Goal: Task Accomplishment & Management: Use online tool/utility

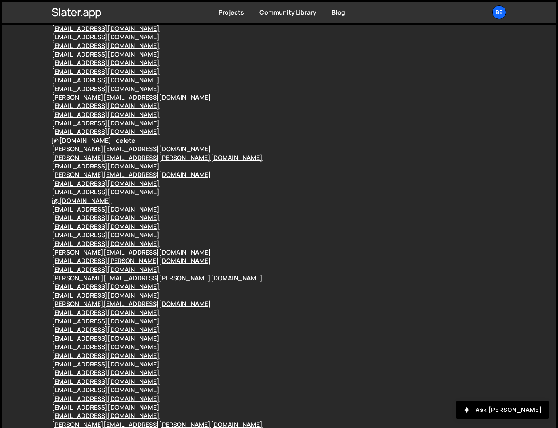
scroll to position [85075, 0]
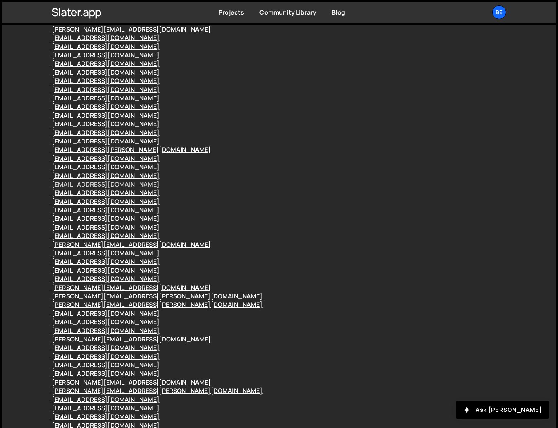
click at [66, 189] on link "hello@meetpilou.com" at bounding box center [105, 184] width 107 height 8
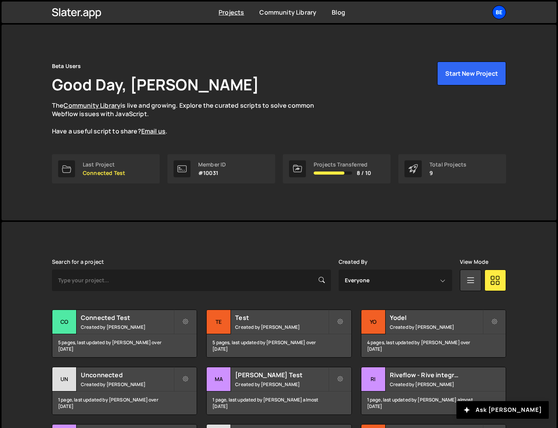
click at [501, 10] on div "Be" at bounding box center [499, 12] width 14 height 14
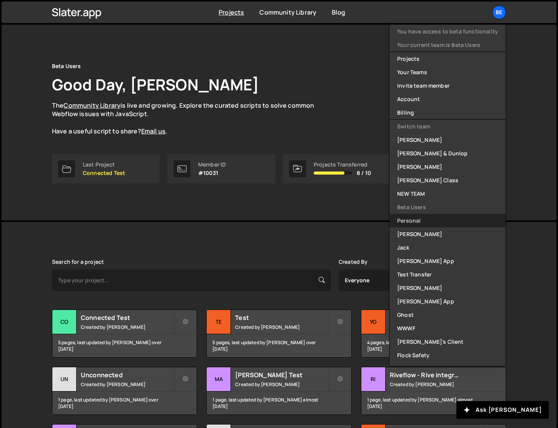
scroll to position [171, 0]
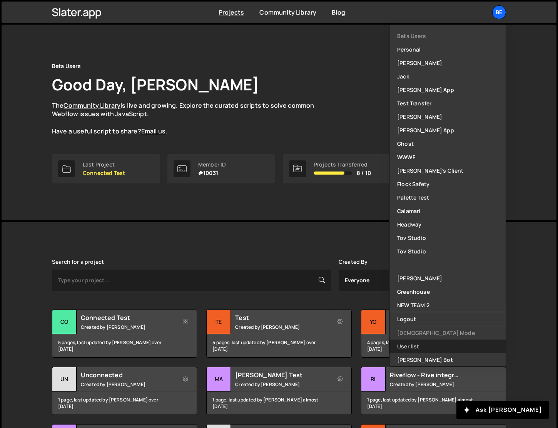
click at [424, 349] on link "User list" at bounding box center [447, 346] width 116 height 13
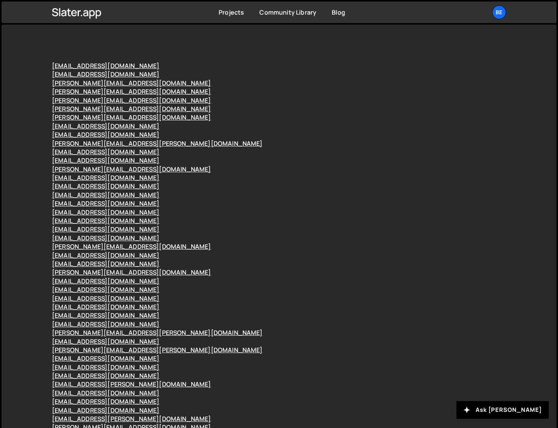
click at [367, 257] on div "yannis@marketking.agency" at bounding box center [279, 255] width 454 height 8
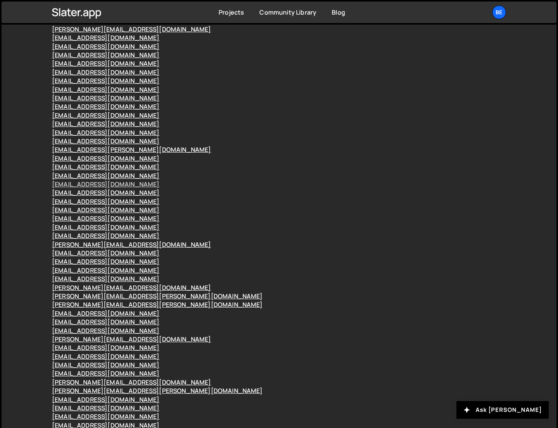
click at [62, 189] on link "hello@meetpilou.com" at bounding box center [105, 184] width 107 height 8
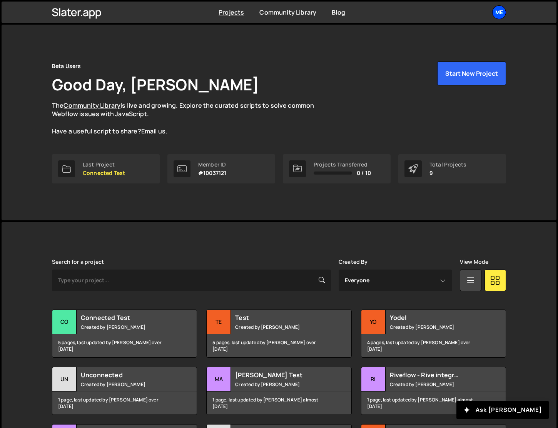
click at [501, 15] on div "Me" at bounding box center [499, 12] width 14 height 14
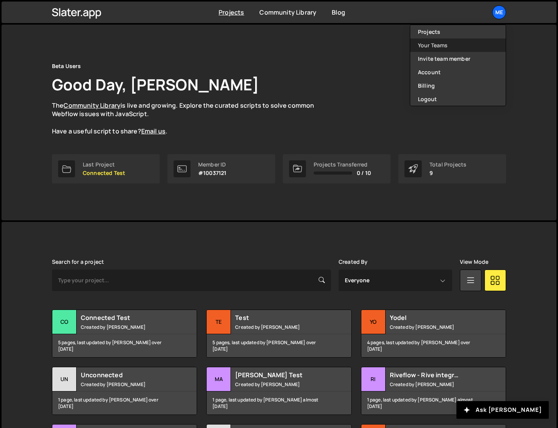
click at [482, 45] on link "Your Teams" at bounding box center [457, 44] width 95 height 13
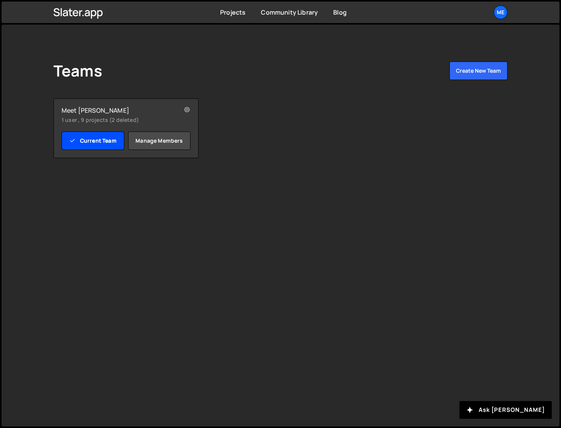
click at [98, 142] on link "Current Team" at bounding box center [93, 141] width 63 height 18
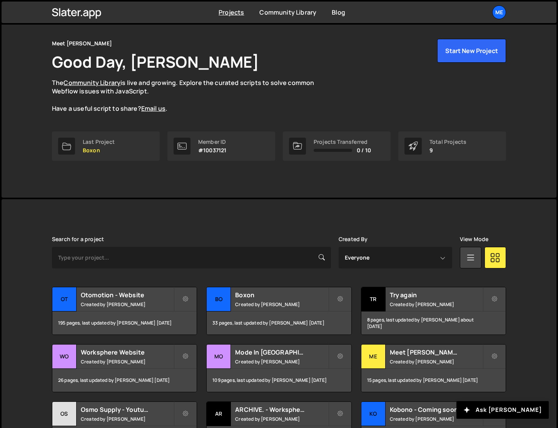
scroll to position [23, 0]
click at [287, 297] on h2 "Boxon" at bounding box center [281, 294] width 93 height 8
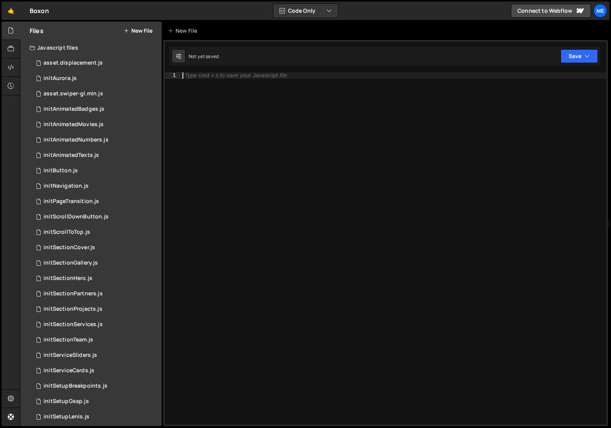
click at [140, 33] on button "New File" at bounding box center [138, 31] width 29 height 6
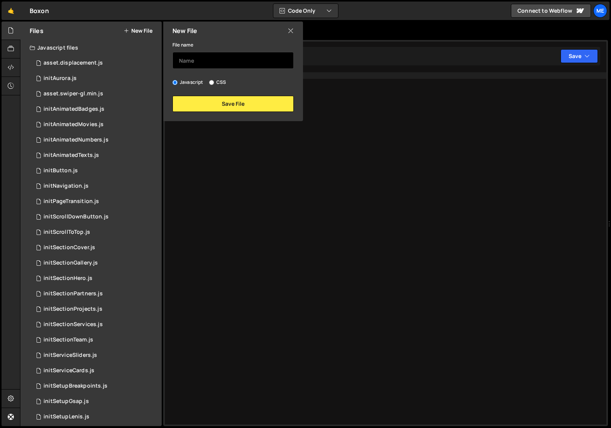
click at [198, 68] on input "text" at bounding box center [232, 60] width 121 height 17
type input "Test File"
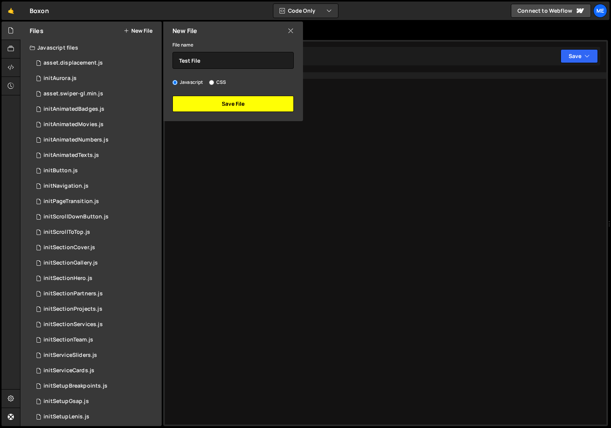
click at [204, 104] on button "Save File" at bounding box center [232, 104] width 121 height 16
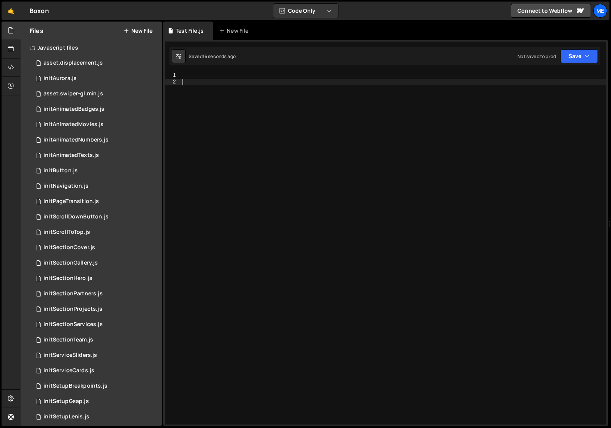
click at [275, 140] on div at bounding box center [393, 254] width 425 height 365
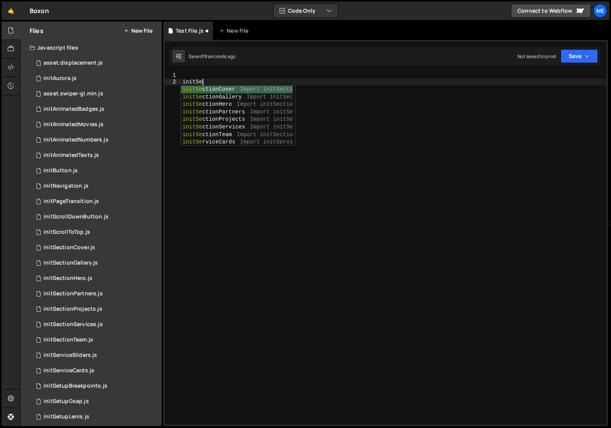
scroll to position [0, 1]
type textarea "slater_import('/project/16666/page/45574.js') // Import initServiceCards.js"
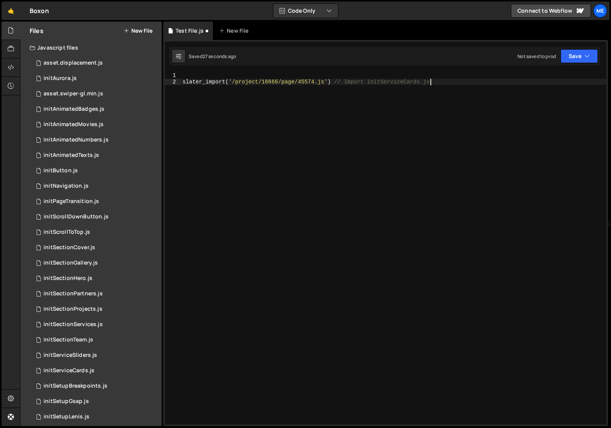
click at [267, 140] on div "slater_import ( '/project/16666/page/45574.js' ) // Import initServiceCards.js" at bounding box center [393, 254] width 425 height 365
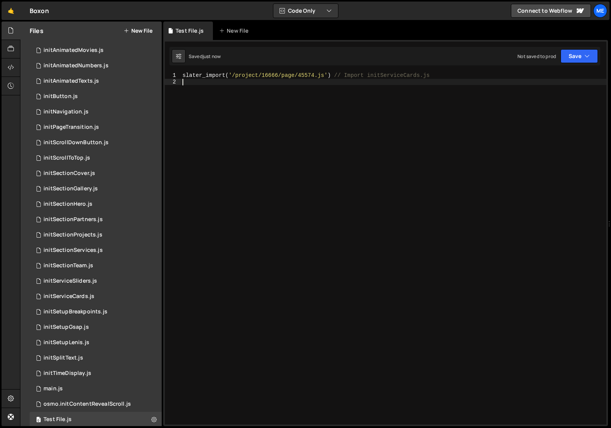
scroll to position [129, 0]
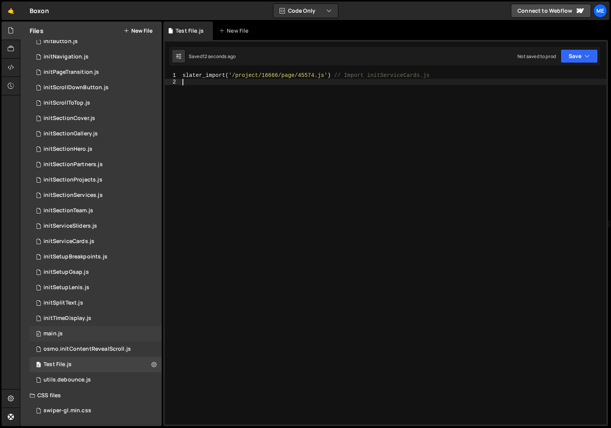
click at [60, 336] on div "main.js" at bounding box center [52, 334] width 19 height 7
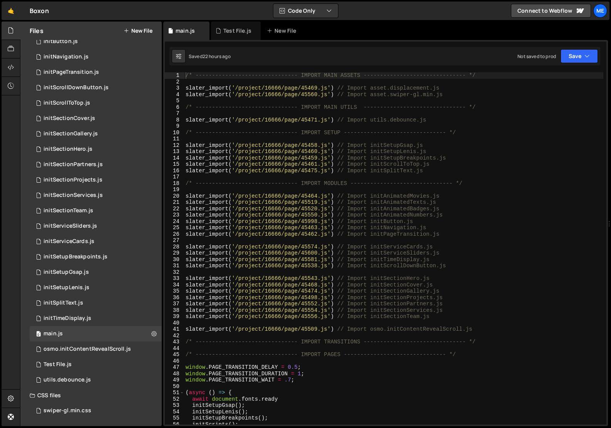
type textarea "slater_import('/project/16666/page/45475.js') // Import initSplitText.js"
click at [436, 174] on div "/* ------------------------------- IMPORT MAIN ASSETS -------------------------…" at bounding box center [393, 254] width 419 height 365
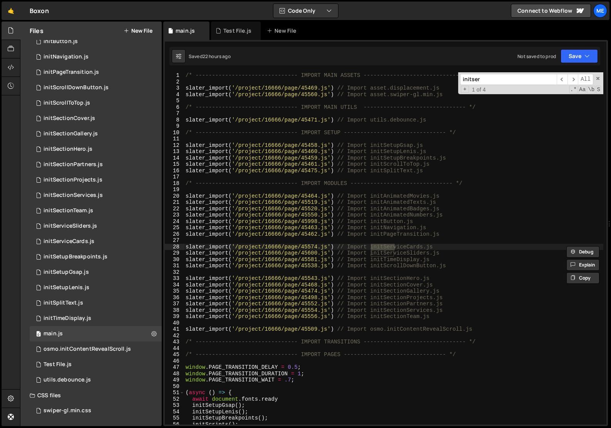
type input "initser"
type textarea "slater_import('/project/16666/page/45574.js') // Import initServiceCards.js"
click at [452, 249] on div "/* ------------------------------- IMPORT MAIN ASSETS -------------------------…" at bounding box center [393, 254] width 419 height 365
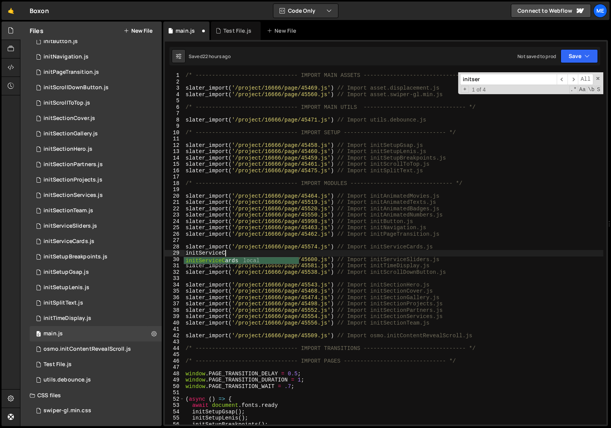
scroll to position [0, 2]
type textarea "init"
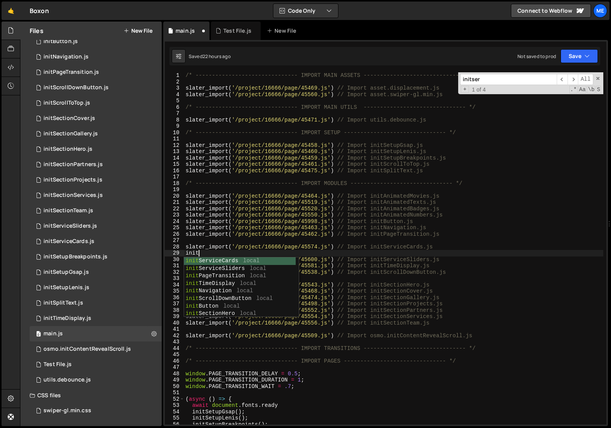
scroll to position [0, 0]
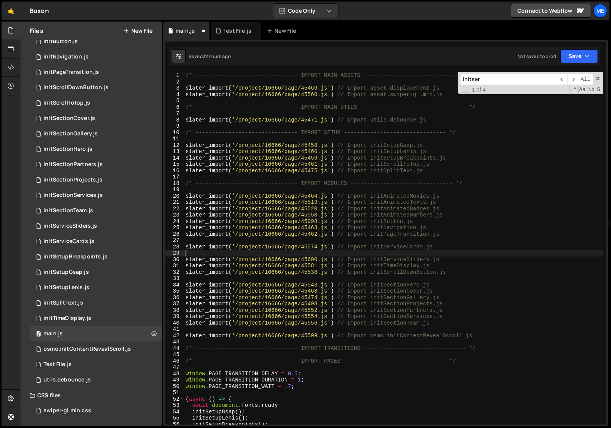
type textarea "slater_import('/project/16666/page/45574.js') // Import initServiceCards.js"
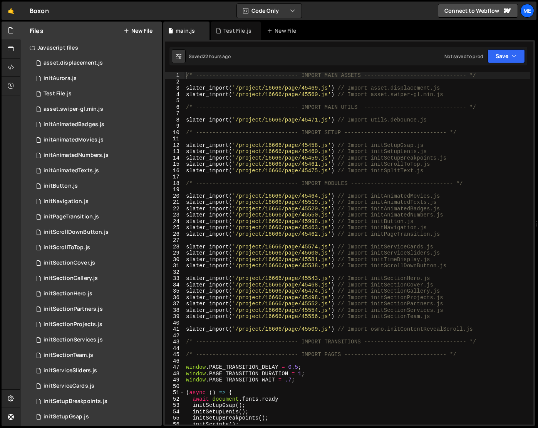
type textarea "slater_import('/project/16666/page/45560.js') // Import asset.swiper-gl.min.js"
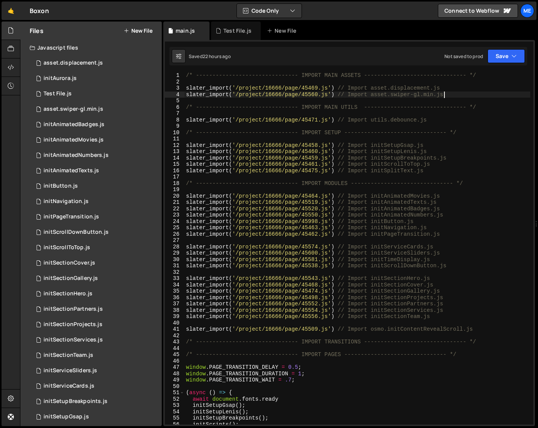
click at [455, 97] on div "/* ------------------------------- IMPORT MAIN ASSETS -------------------------…" at bounding box center [357, 254] width 346 height 365
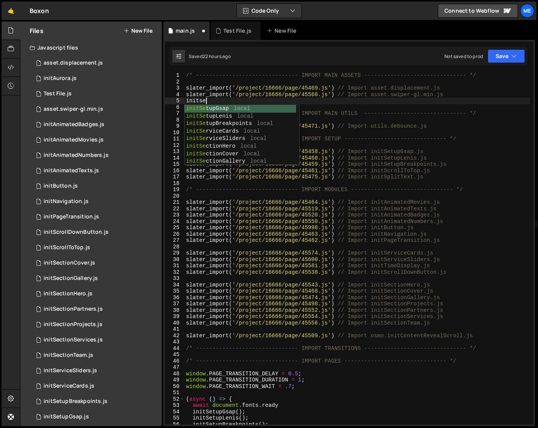
scroll to position [0, 1]
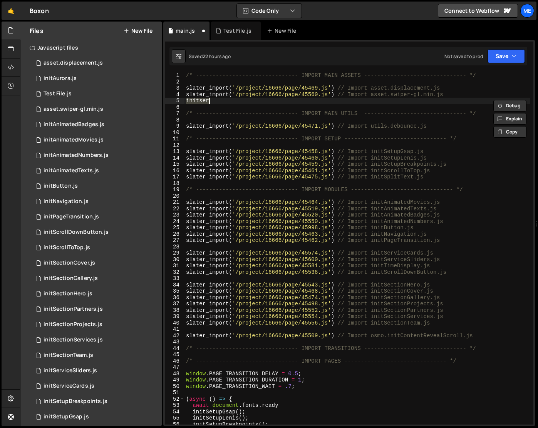
type textarea "initser"
click at [201, 102] on div "/* ------------------------------- IMPORT MAIN ASSETS -------------------------…" at bounding box center [357, 248] width 346 height 352
click at [201, 102] on div "/* ------------------------------- IMPORT MAIN ASSETS -------------------------…" at bounding box center [357, 254] width 346 height 365
type textarea "slater_import('/project/16666/page/45560.js') // Import asset.swiper-gl.min.js"
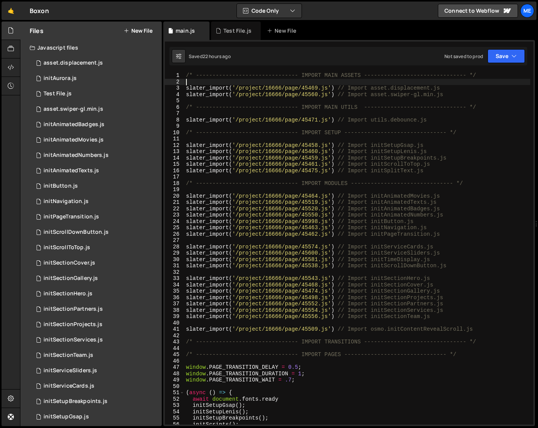
click at [247, 80] on div "/* ------------------------------- IMPORT MAIN ASSETS -------------------------…" at bounding box center [357, 254] width 346 height 365
click at [243, 82] on div "/* ------------------------------- IMPORT MAIN ASSETS -------------------------…" at bounding box center [357, 254] width 346 height 365
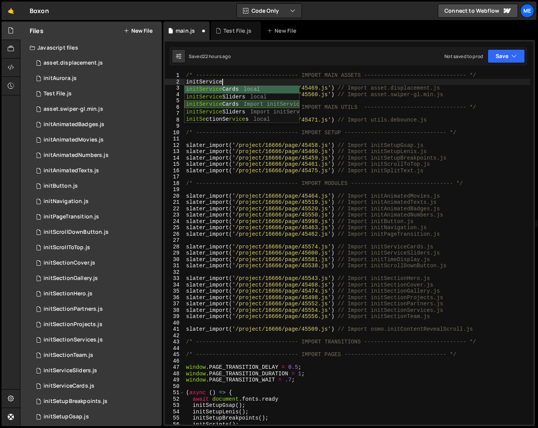
click at [264, 107] on div "initService Cards local initService Sliders local initService Cards Import init…" at bounding box center [241, 112] width 115 height 53
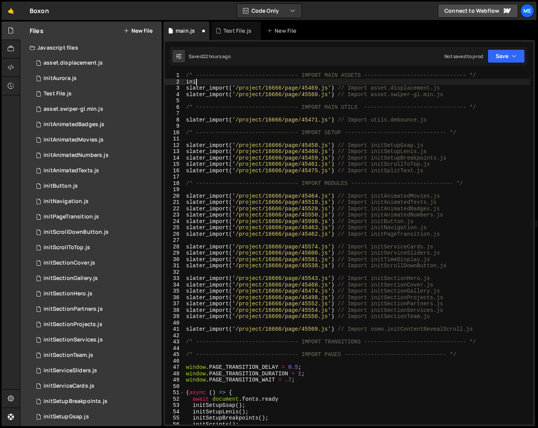
scroll to position [0, 0]
type textarea "i"
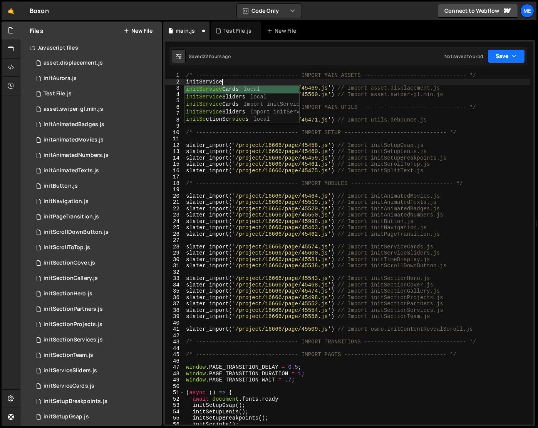
type textarea "initServiceCards"
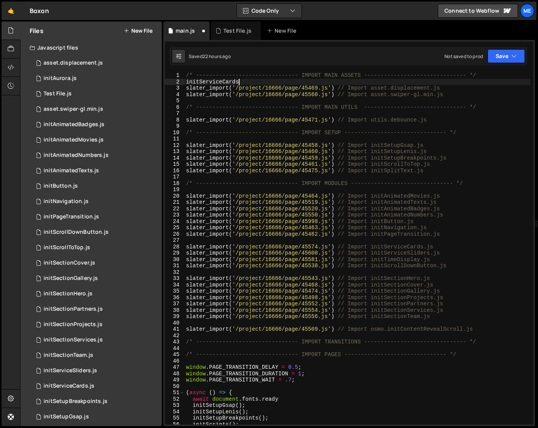
click at [217, 81] on div "/* ------------------------------- IMPORT MAIN ASSETS -------------------------…" at bounding box center [357, 254] width 346 height 365
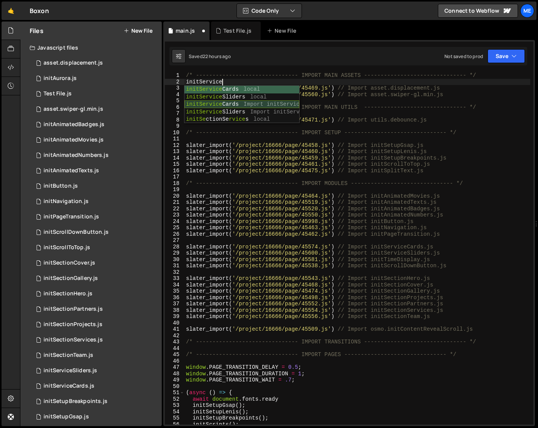
click at [231, 102] on div "initService Cards local initService Sliders local initService Cards Import init…" at bounding box center [241, 112] width 115 height 53
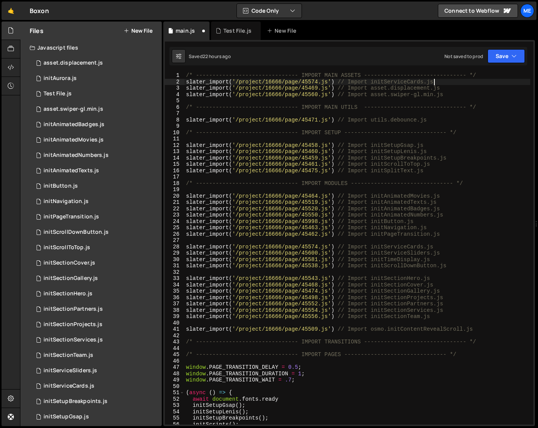
click at [383, 83] on div "/* ------------------------------- IMPORT MAIN ASSETS -------------------------…" at bounding box center [357, 254] width 346 height 365
paste textarea
type textarea "slater_import('/project/16666/page/45574.js') // Import initServiceCards.js"
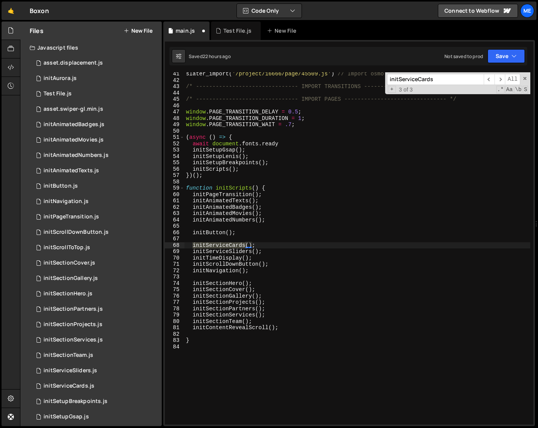
scroll to position [0, 0]
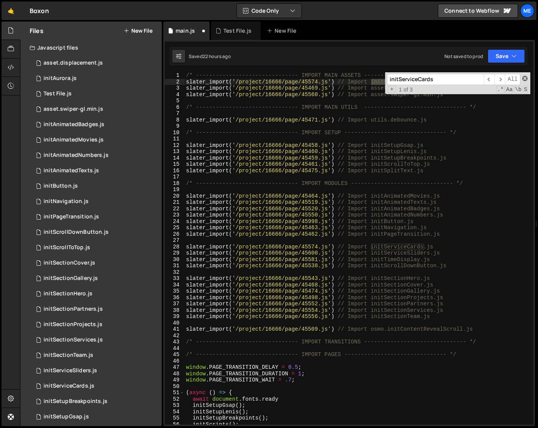
type input "initServiceCards"
click at [524, 79] on span at bounding box center [524, 78] width 5 height 5
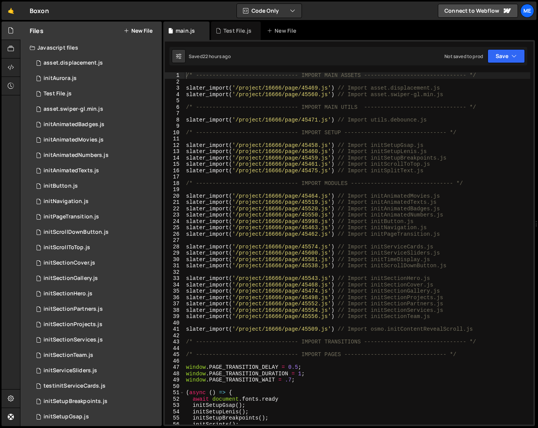
type textarea "slater_import('/project/16666/page/45560.js') // Import asset.swiper-gl.min.js"
click at [448, 95] on div "/* ------------------------------- IMPORT MAIN ASSETS -------------------------…" at bounding box center [357, 254] width 346 height 365
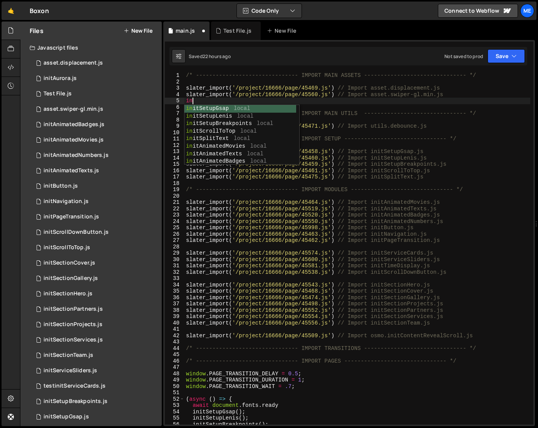
type textarea "i"
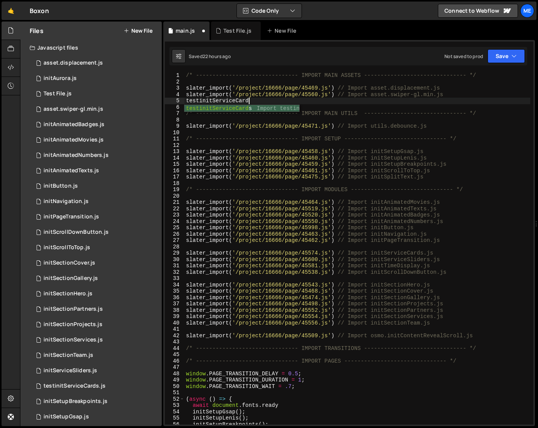
scroll to position [0, 4]
type textarea "testinitServiceCards"
click at [352, 107] on div "/* ------------------------------- IMPORT MAIN ASSETS -------------------------…" at bounding box center [357, 254] width 346 height 365
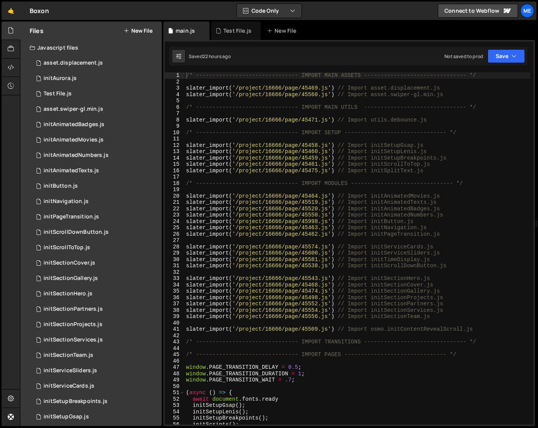
type textarea "slater_import('/project/16666/page/45560.js') // Import asset.swiper-gl.min.js"
click at [454, 93] on div "/* ------------------------------- IMPORT MAIN ASSETS -------------------------…" at bounding box center [357, 254] width 346 height 365
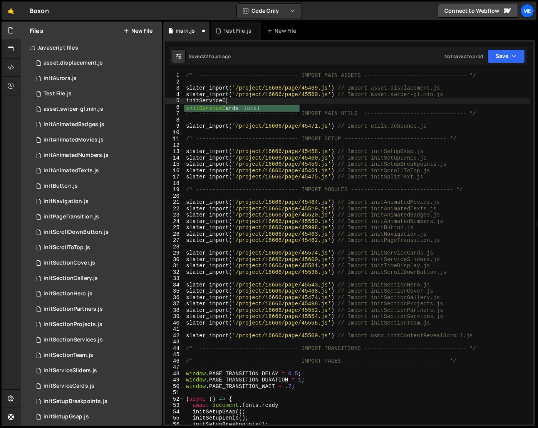
scroll to position [0, 2]
click at [214, 98] on div "/* ------------------------------- IMPORT MAIN ASSETS -------------------------…" at bounding box center [357, 254] width 346 height 365
click at [228, 98] on div "/* ------------------------------- IMPORT MAIN ASSETS -------------------------…" at bounding box center [357, 254] width 346 height 365
type textarea "i"
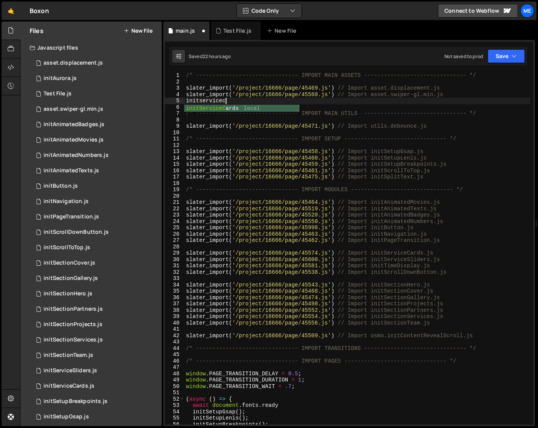
scroll to position [0, 2]
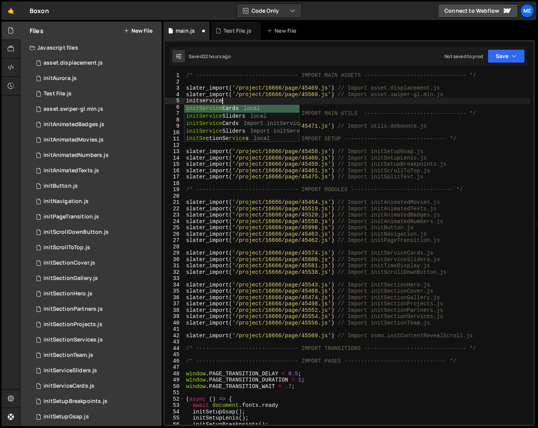
type textarea "initservice"
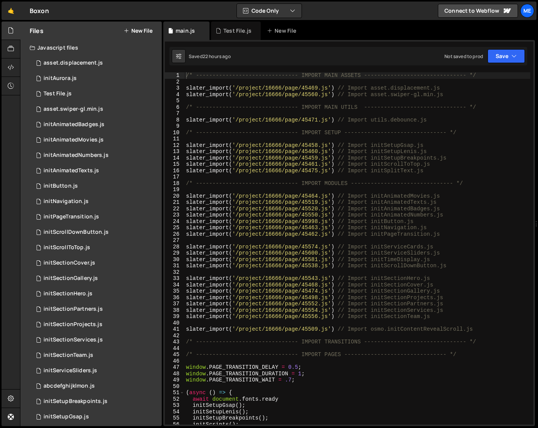
type textarea "slater_import('/project/16666/page/45560.js') // Import asset.swiper-gl.min.js"
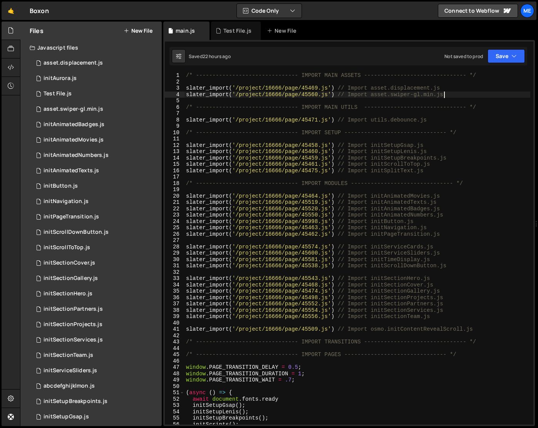
click at [450, 95] on div "/* ------------------------------- IMPORT MAIN ASSETS -------------------------…" at bounding box center [357, 254] width 346 height 365
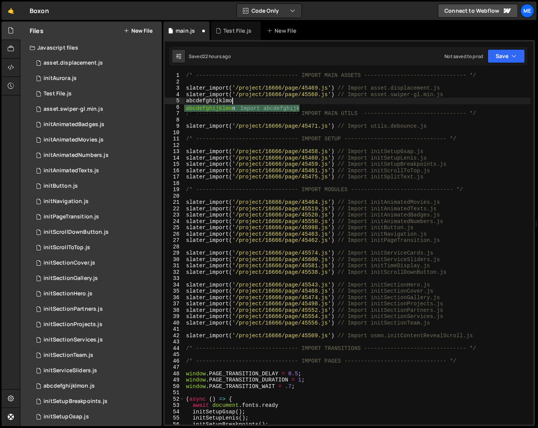
scroll to position [0, 3]
type textarea "abcdefghijklmon"
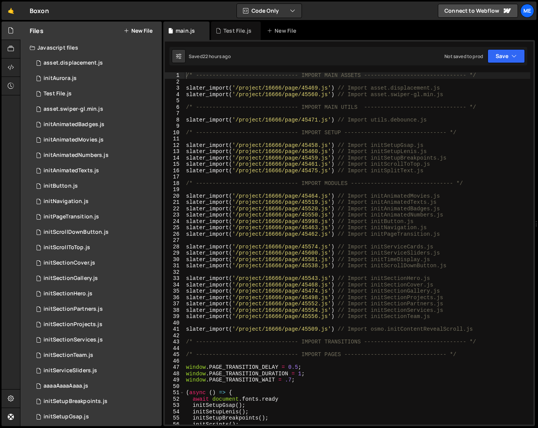
click at [211, 103] on div "/* ------------------------------- IMPORT MAIN ASSETS -------------------------…" at bounding box center [357, 254] width 346 height 365
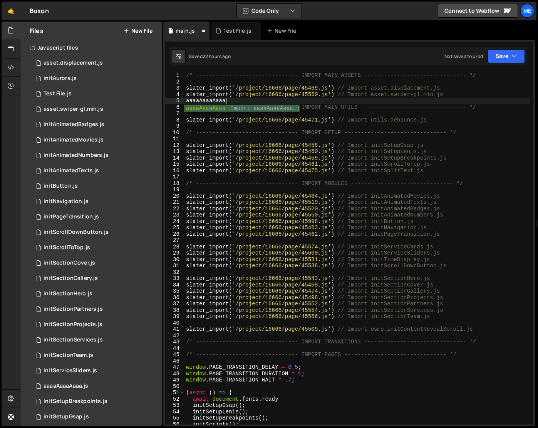
scroll to position [0, 2]
type textarea "aaaaAaaaAaaa"
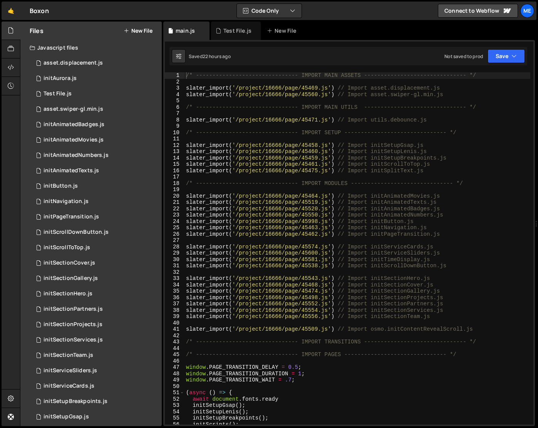
click at [201, 102] on div "/* ------------------------------- IMPORT MAIN ASSETS -------------------------…" at bounding box center [357, 254] width 346 height 365
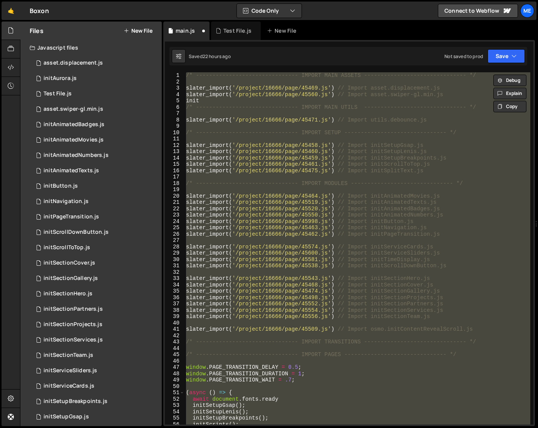
paste textarea "initServiceCards"
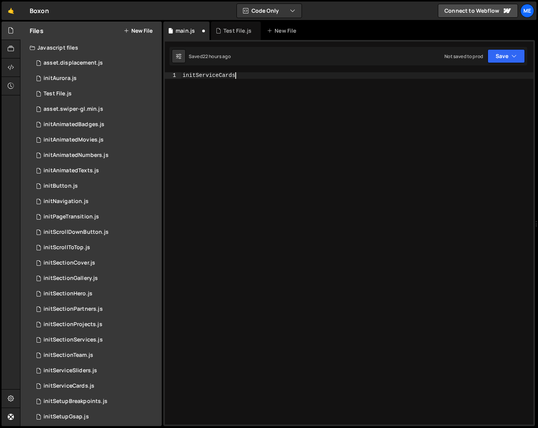
scroll to position [354, 0]
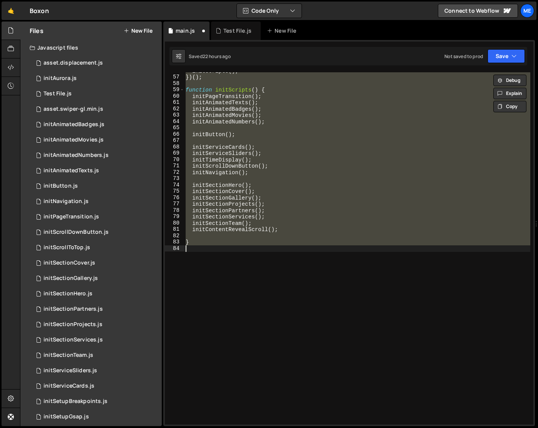
click at [255, 161] on div "initScripts ( ) ; }) ( ) ; function initScripts ( ) { initPageTransition ( ) ; …" at bounding box center [357, 248] width 346 height 352
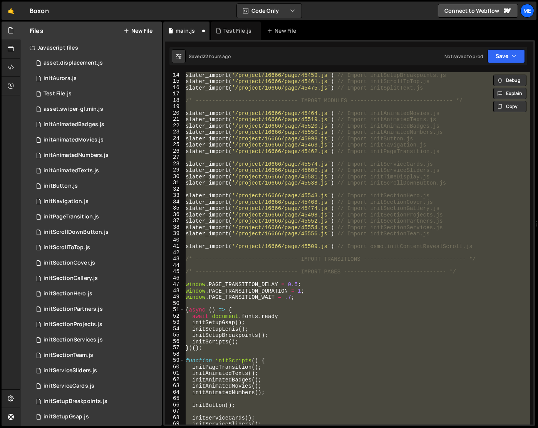
scroll to position [0, 0]
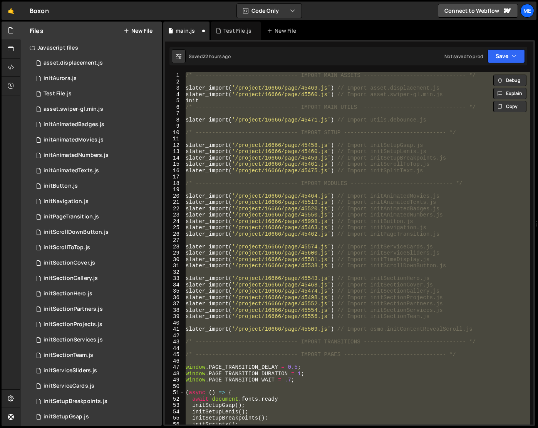
click at [212, 102] on div "/* ------------------------------- IMPORT MAIN ASSETS -------------------------…" at bounding box center [357, 254] width 346 height 365
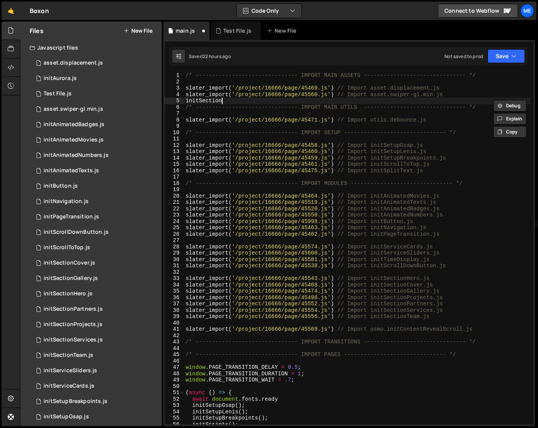
click at [207, 100] on div "/* ------------------------------- IMPORT MAIN ASSETS -------------------------…" at bounding box center [357, 254] width 346 height 365
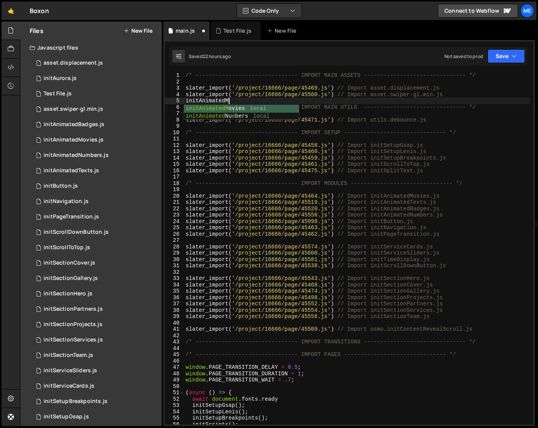
scroll to position [0, 2]
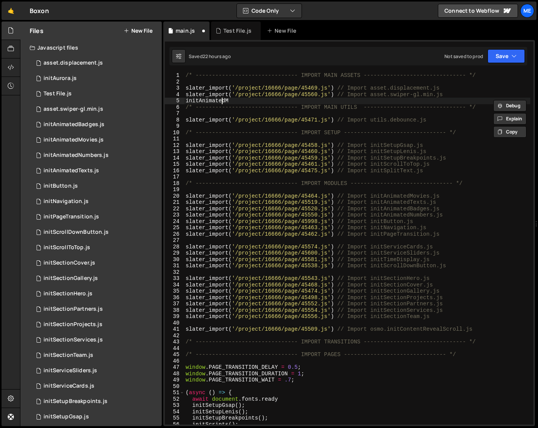
click at [220, 99] on div "/* ------------------------------- IMPORT MAIN ASSETS -------------------------…" at bounding box center [357, 254] width 346 height 365
type textarea "initAnimatedM"
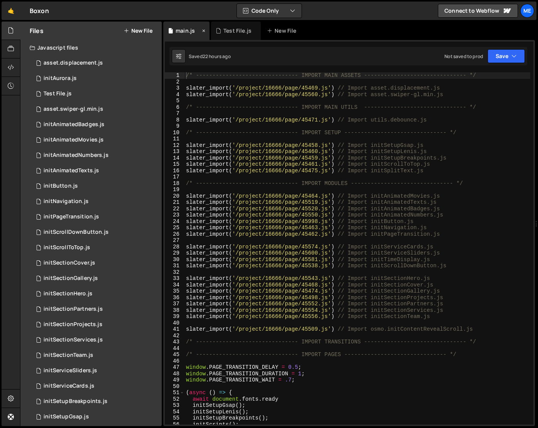
click at [204, 30] on icon at bounding box center [203, 31] width 5 height 8
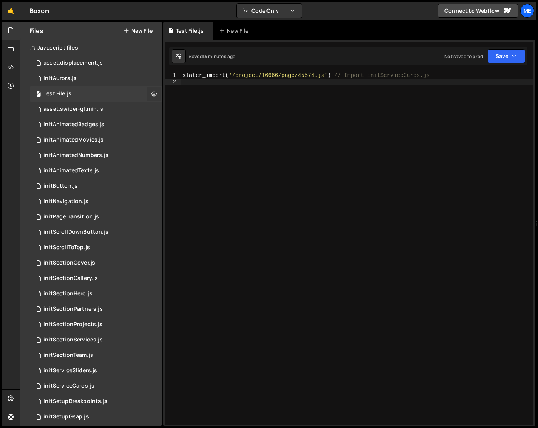
click at [152, 90] on icon at bounding box center [153, 93] width 5 height 7
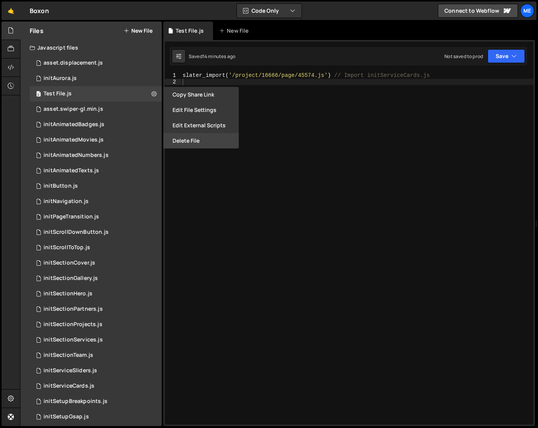
click at [196, 143] on button "Delete File" at bounding box center [200, 140] width 75 height 15
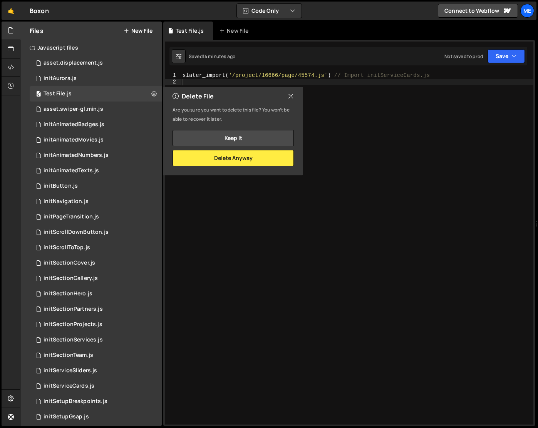
click at [293, 97] on icon at bounding box center [290, 96] width 6 height 8
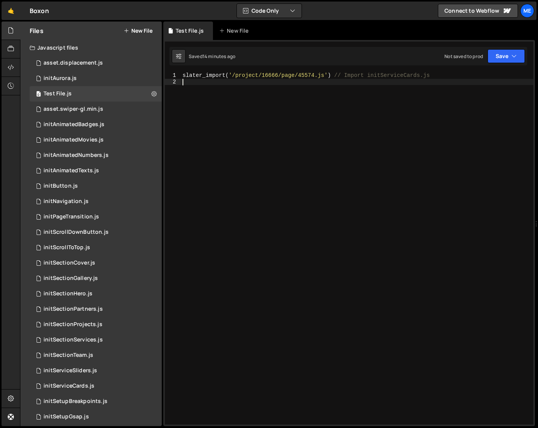
click at [319, 97] on div "slater_import ( '/project/16666/page/45574.js' ) // Import initServiceCards.js" at bounding box center [357, 254] width 352 height 365
click at [211, 145] on div "slater_import ( '/project/16666/page/45574.js' ) // Import initServiceCards.js …" at bounding box center [357, 254] width 352 height 365
click at [198, 83] on div "slater_import ( '/project/16666/page/45574.js' ) // Import initServiceCards.js …" at bounding box center [357, 254] width 352 height 365
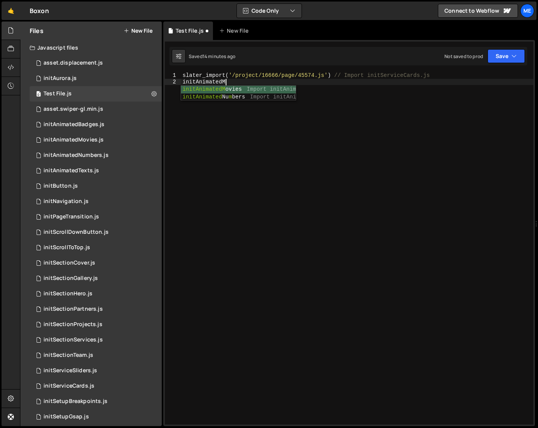
scroll to position [0, 2]
type textarea "initAnimated"
click at [152, 92] on icon at bounding box center [153, 93] width 5 height 7
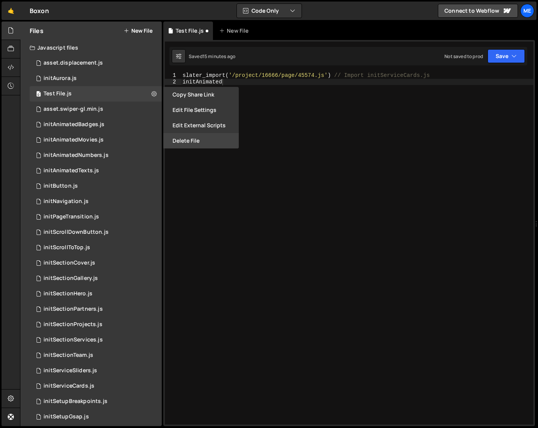
click at [192, 139] on button "Delete File" at bounding box center [200, 140] width 75 height 15
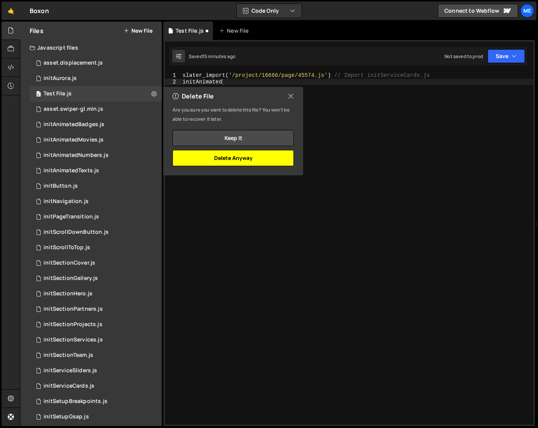
click at [266, 159] on button "Delete Anyway" at bounding box center [232, 158] width 121 height 16
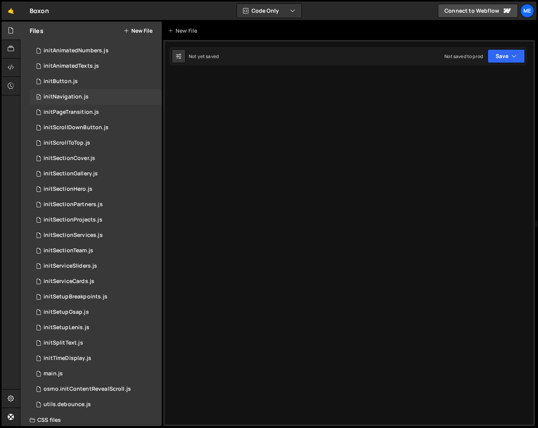
scroll to position [114, 0]
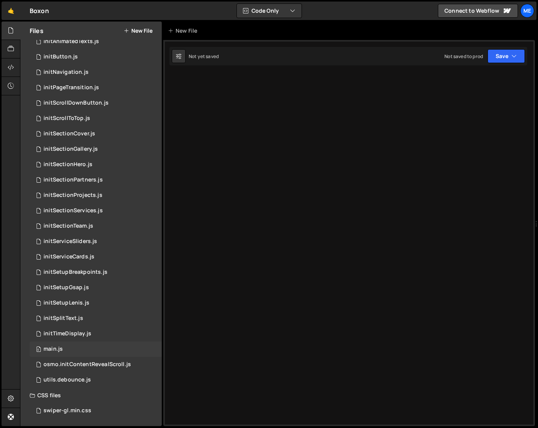
click at [86, 347] on div "0 main.js 0" at bounding box center [96, 349] width 132 height 15
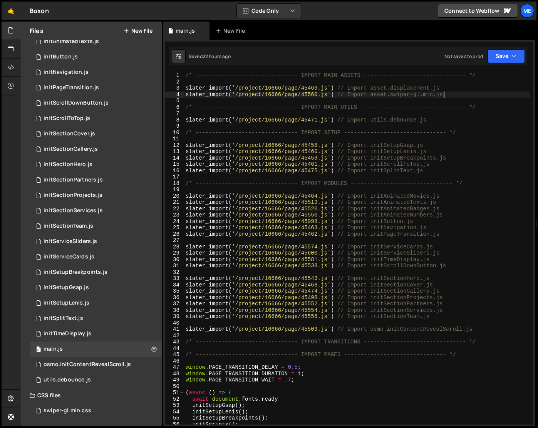
type textarea "slater_import('/project/16666/page/45560.js') // Import asset.swiper-gl.min.js"
click at [448, 94] on div "/* ------------------------------- IMPORT MAIN ASSETS -------------------------…" at bounding box center [357, 254] width 346 height 365
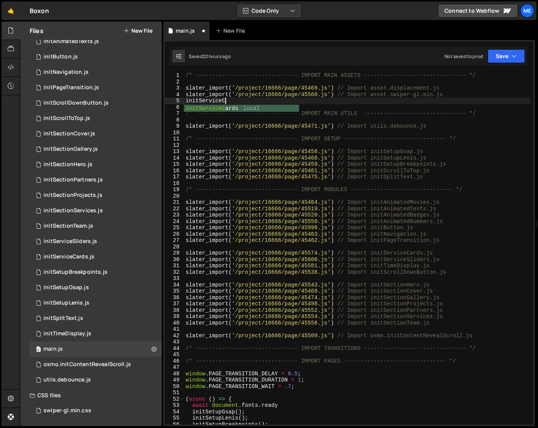
scroll to position [0, 2]
type textarea "initService"
